Goal: Task Accomplishment & Management: Use online tool/utility

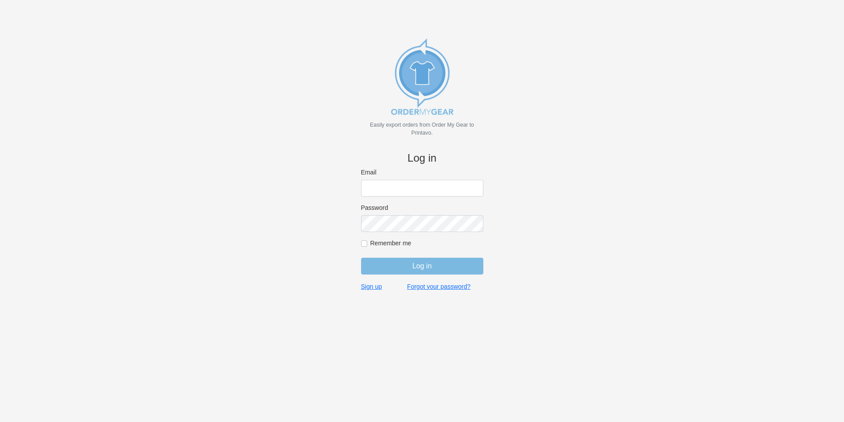
type input "info@mitchelltees.com"
click at [363, 247] on input "Remember me" at bounding box center [364, 243] width 6 height 6
checkbox input "true"
click at [396, 263] on input "Log in" at bounding box center [422, 266] width 122 height 17
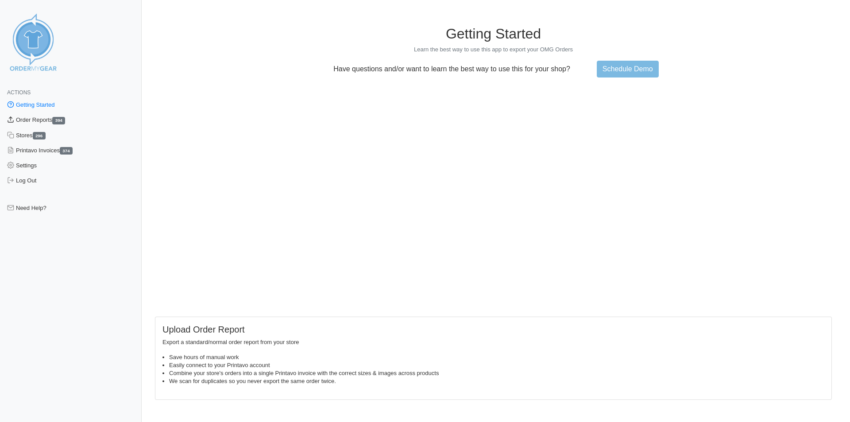
click at [52, 122] on link "Order Reports 394" at bounding box center [71, 119] width 142 height 15
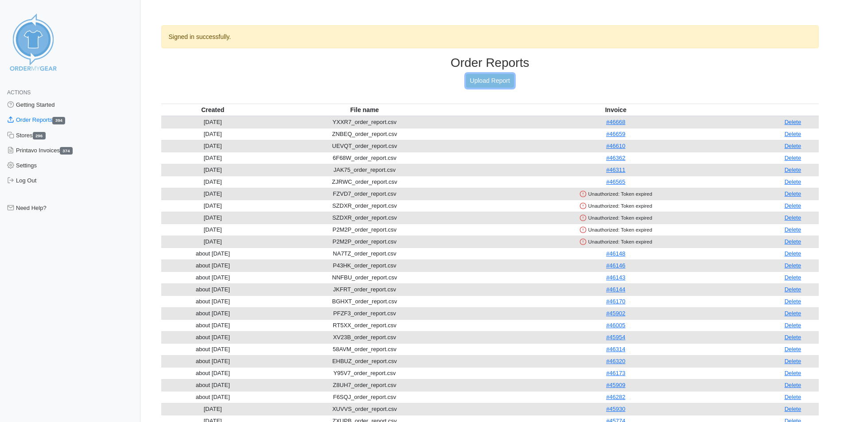
click at [485, 83] on link "Upload Report" at bounding box center [490, 81] width 48 height 14
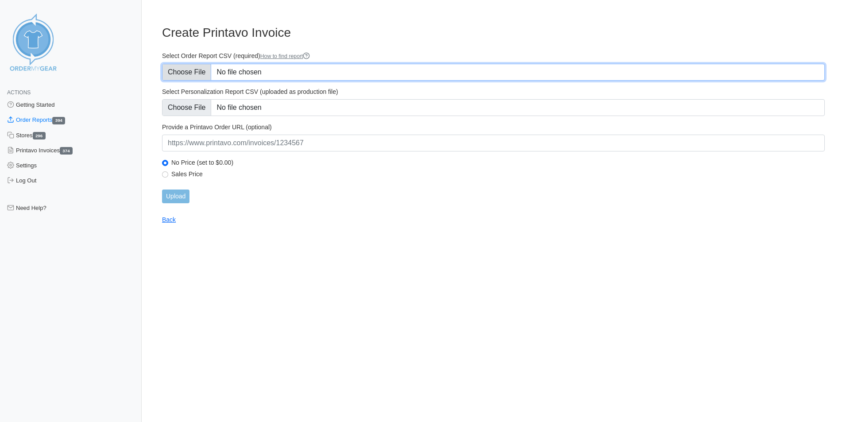
click at [162, 65] on input "Select Order Report CSV (required) How to find report" at bounding box center [493, 72] width 663 height 17
type input "C:\fakepath\4TM7T_order_report.csv"
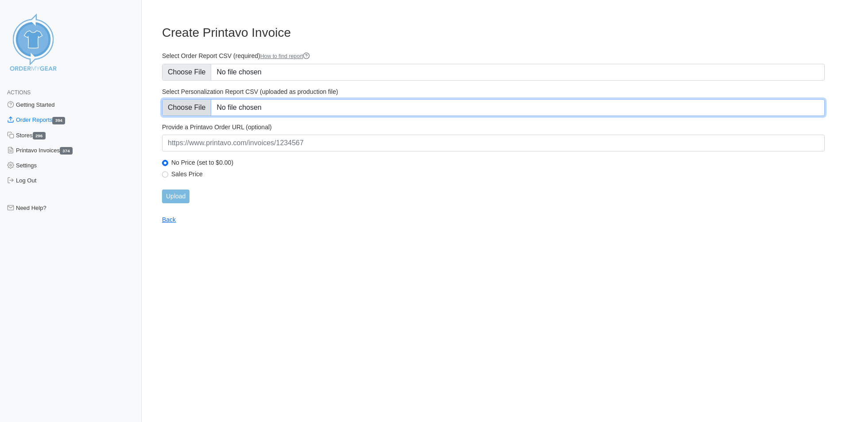
click at [185, 109] on input "Select Personalization Report CSV (uploaded as production file)" at bounding box center [493, 107] width 663 height 17
type input "C:\fakepath\4TM7T_personalization_report.csv"
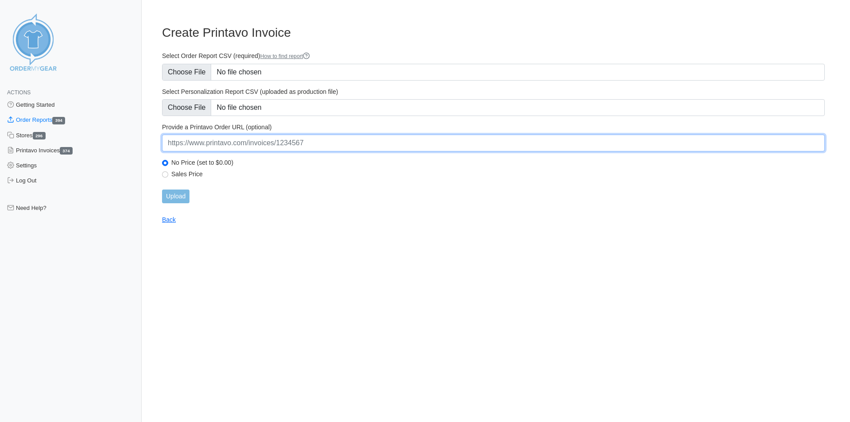
click at [262, 146] on input "url" at bounding box center [493, 143] width 663 height 17
click at [307, 143] on input "url" at bounding box center [493, 143] width 663 height 17
paste input "[URL][DOMAIN_NAME]"
type input "[URL][DOMAIN_NAME]"
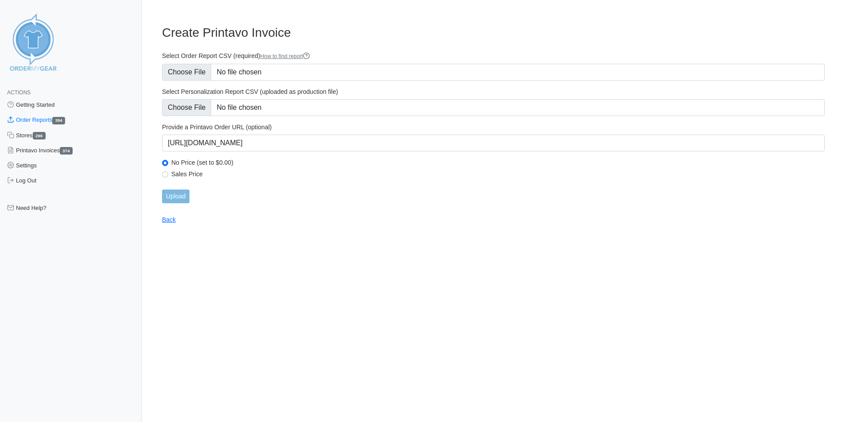
click at [361, 187] on form "Select Order Report CSV (required) How to find report Select Personalization Re…" at bounding box center [493, 127] width 663 height 151
click at [186, 194] on input "Upload" at bounding box center [175, 197] width 27 height 14
